Goal: Information Seeking & Learning: Understand process/instructions

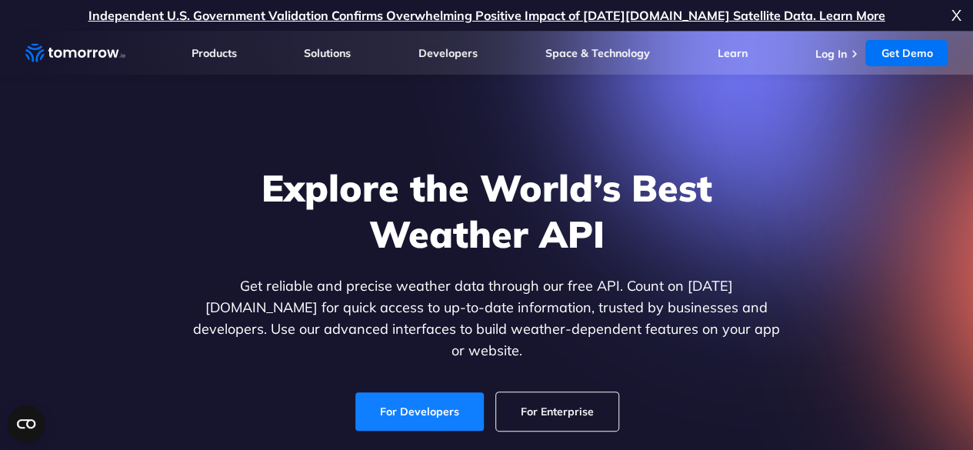
click at [439, 398] on link "For Developers" at bounding box center [419, 411] width 128 height 38
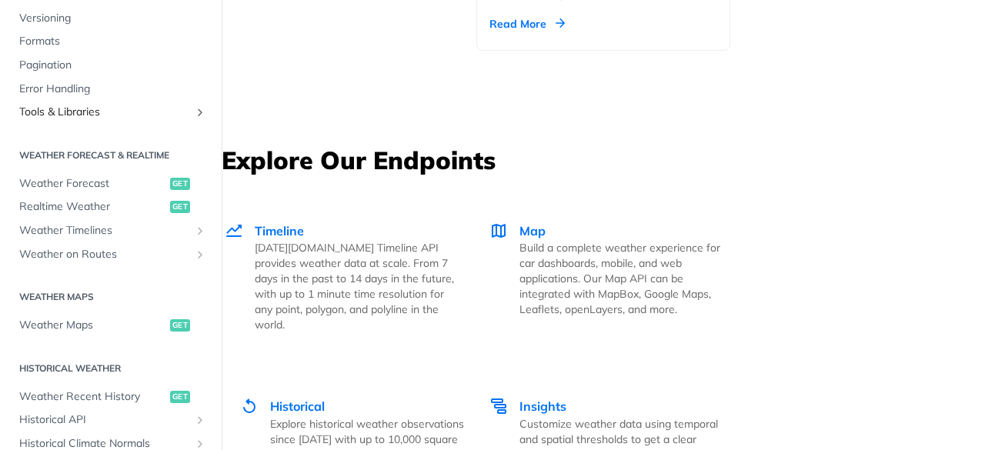
scroll to position [195, 0]
click at [105, 181] on span "Weather Forecast" at bounding box center [92, 184] width 147 height 15
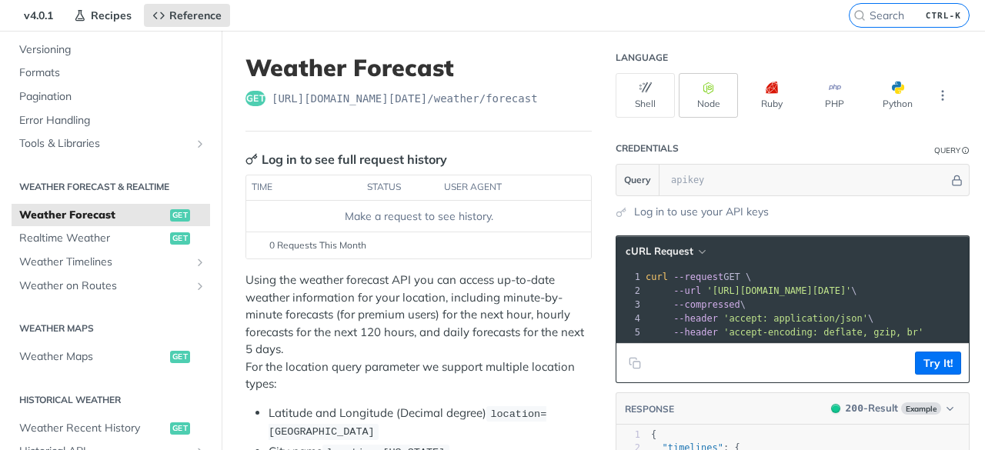
scroll to position [73, 0]
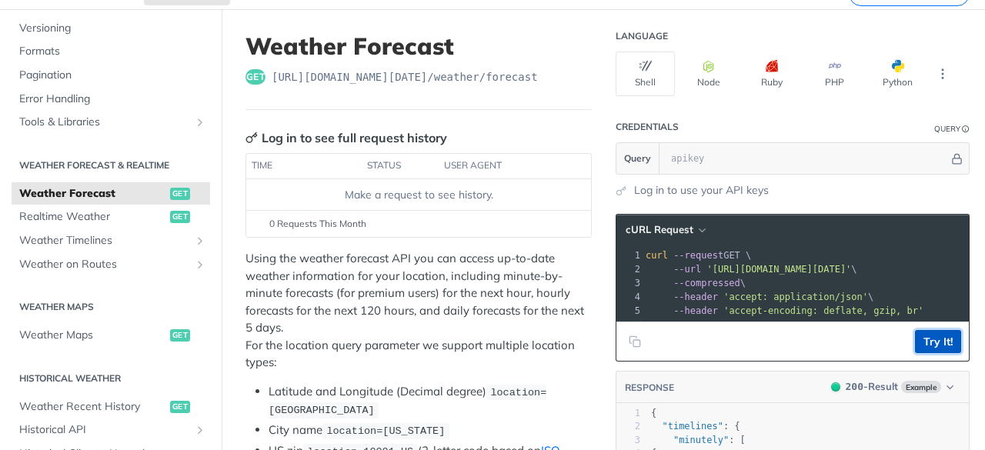
click at [932, 348] on button "Try It!" at bounding box center [938, 341] width 46 height 23
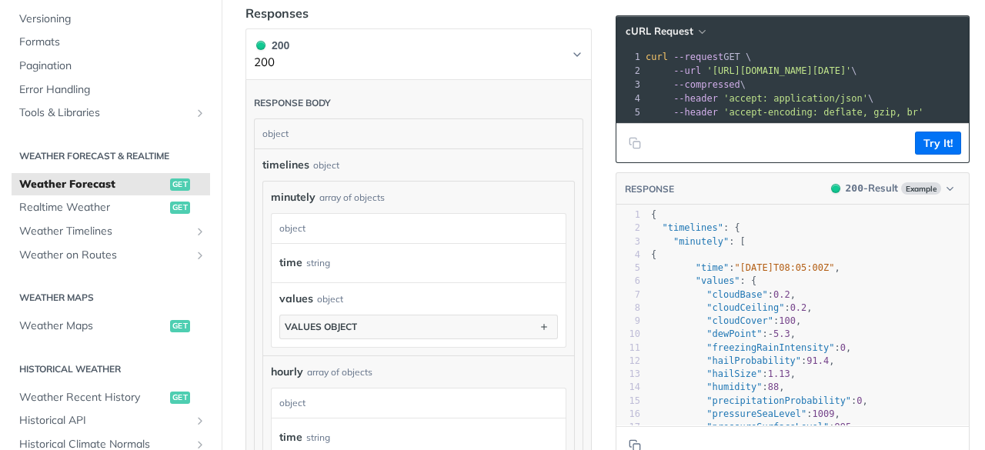
scroll to position [942, 0]
